Goal: Task Accomplishment & Management: Manage account settings

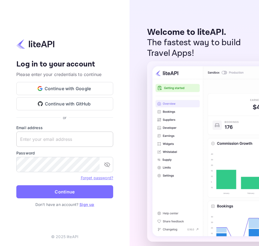
click at [42, 133] on input "text" at bounding box center [64, 139] width 97 height 15
paste input "[EMAIL_ADDRESS][DOMAIN_NAME]"
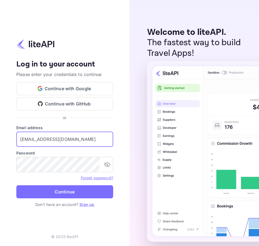
type input "[EMAIL_ADDRESS][DOMAIN_NAME]"
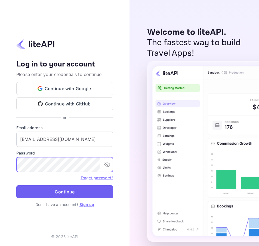
click at [63, 196] on button "Continue" at bounding box center [64, 191] width 97 height 13
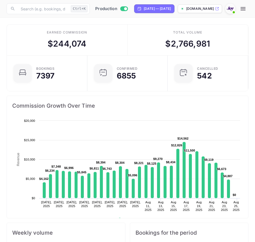
click at [249, 8] on button "button" at bounding box center [243, 8] width 11 height 11
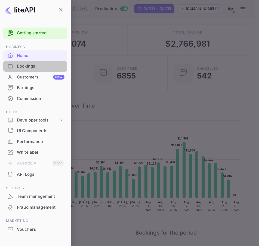
click at [38, 65] on div "Bookings" at bounding box center [41, 66] width 48 height 6
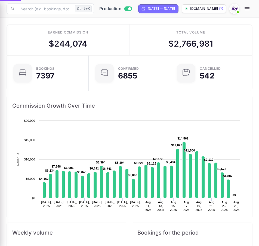
scroll to position [4, 4]
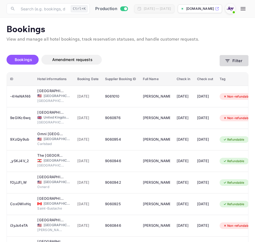
click at [242, 62] on button "Filter" at bounding box center [234, 60] width 29 height 11
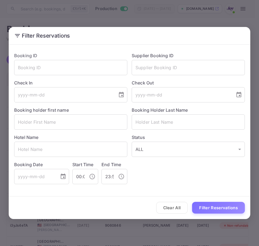
click at [175, 76] on div "Check Out ​" at bounding box center [186, 88] width 118 height 27
click at [174, 64] on input "text" at bounding box center [188, 67] width 113 height 15
paste input "8823400"
type input "8823400"
click at [214, 201] on div "Clear All Filter Reservations" at bounding box center [130, 207] width 242 height 23
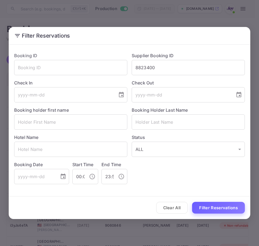
click at [217, 212] on button "Filter Reservations" at bounding box center [218, 208] width 53 height 12
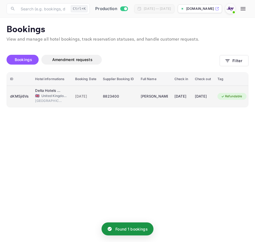
click at [21, 94] on div "dKM5ji6Vs" at bounding box center [19, 96] width 19 height 9
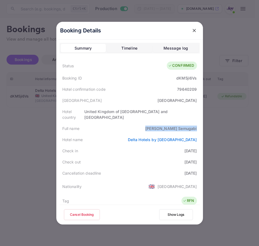
drag, startPoint x: 161, startPoint y: 123, endPoint x: 198, endPoint y: 124, distance: 37.1
click at [198, 124] on div "Booking Details Summary Timeline Message log Status CONFIRMED Booking ID dKM5ji…" at bounding box center [129, 123] width 147 height 203
copy div "[PERSON_NAME]"
